Goal: Task Accomplishment & Management: Use online tool/utility

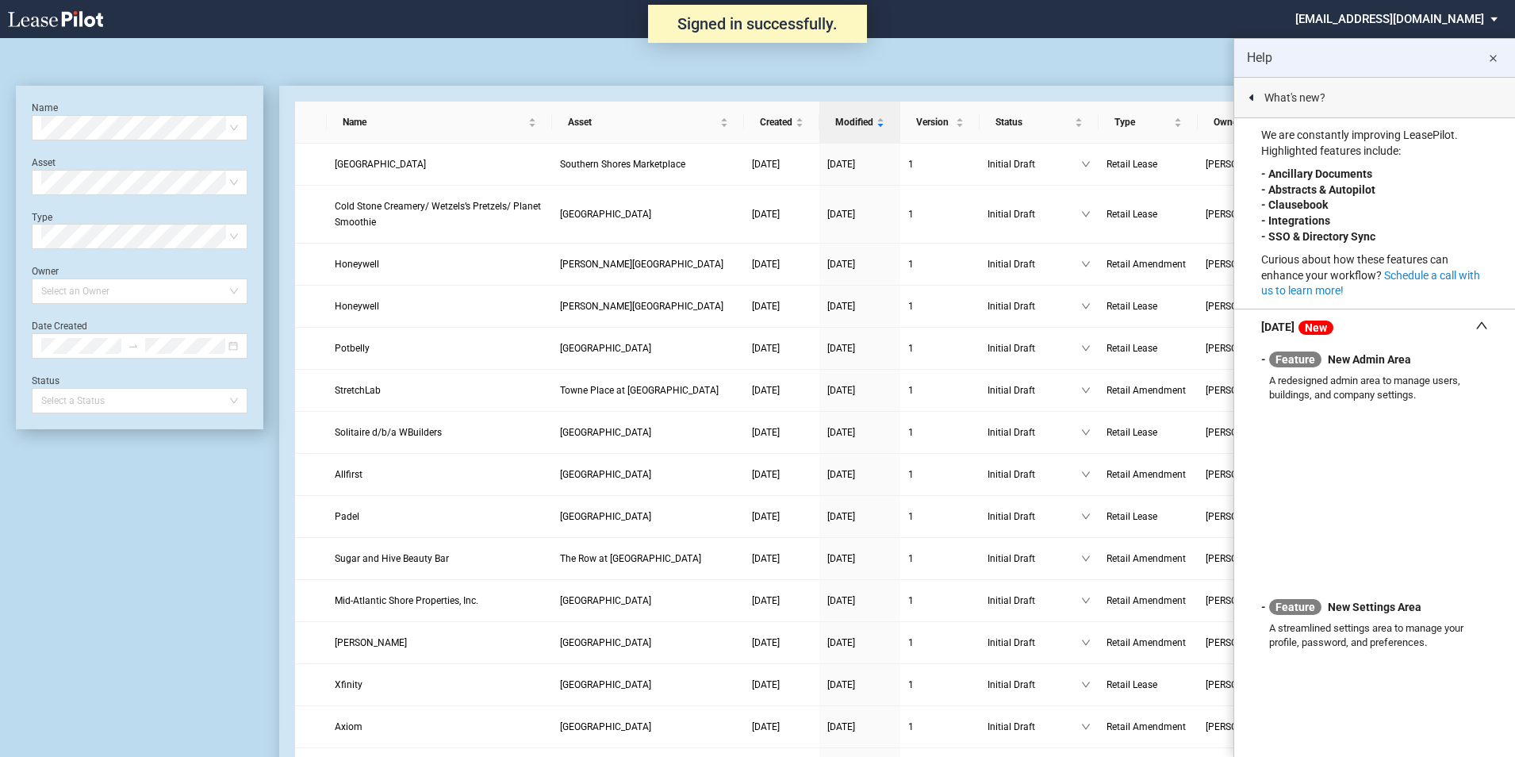
click at [1494, 58] on md-icon "close" at bounding box center [1492, 58] width 19 height 19
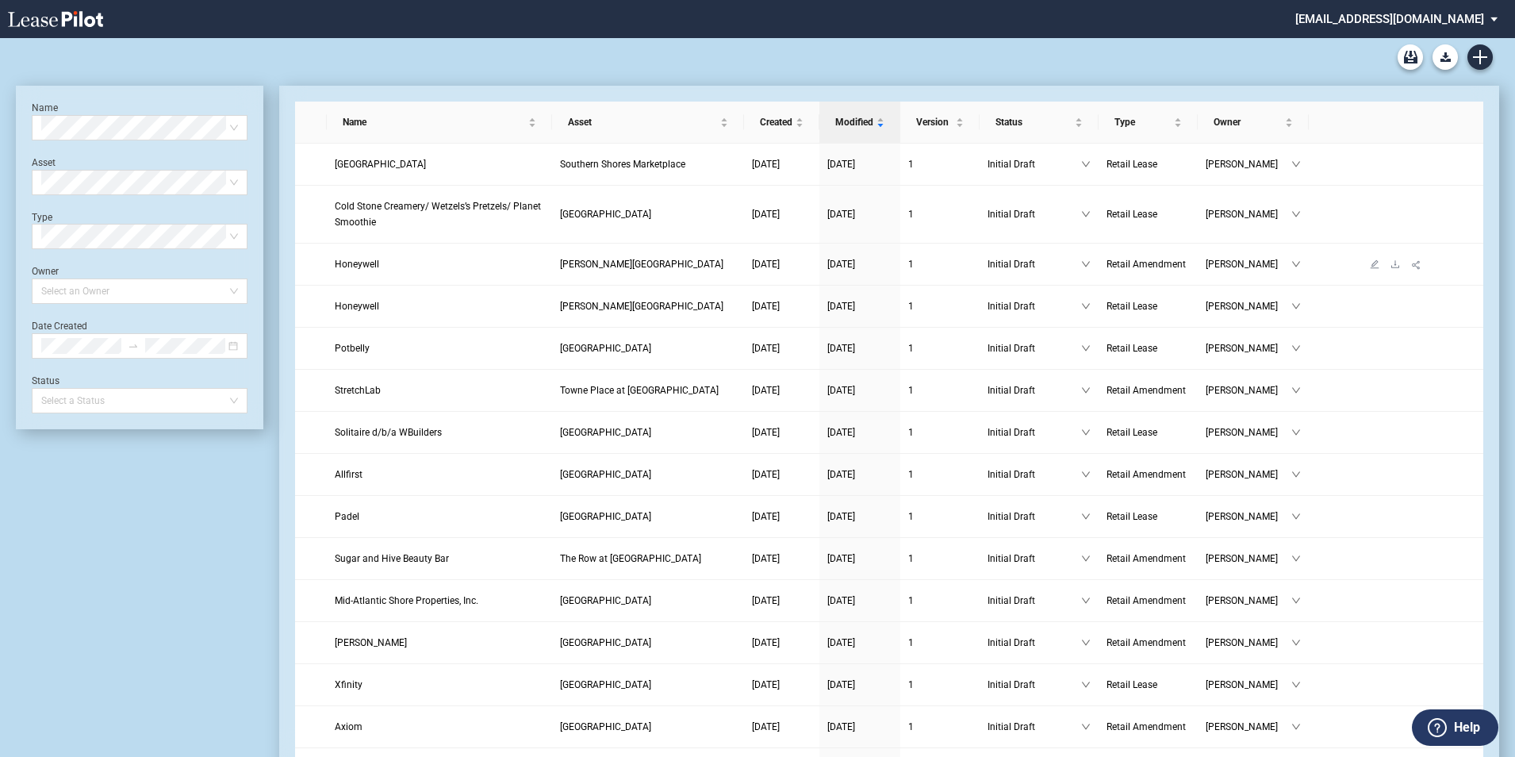
click at [1440, 244] on td at bounding box center [1396, 265] width 174 height 42
click at [1379, 638] on icon "edit" at bounding box center [1375, 643] width 10 height 10
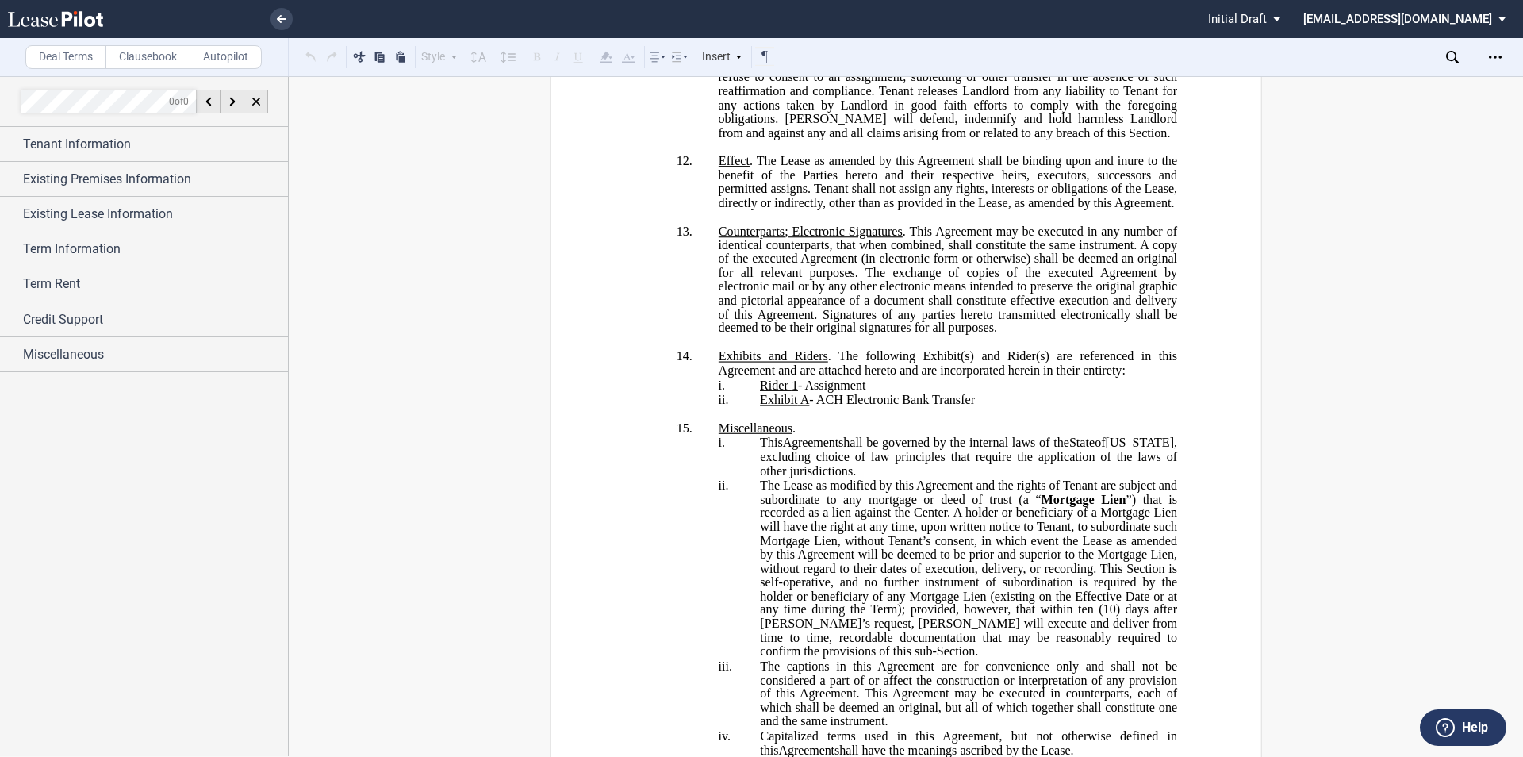
scroll to position [2538, 0]
